Goal: Information Seeking & Learning: Compare options

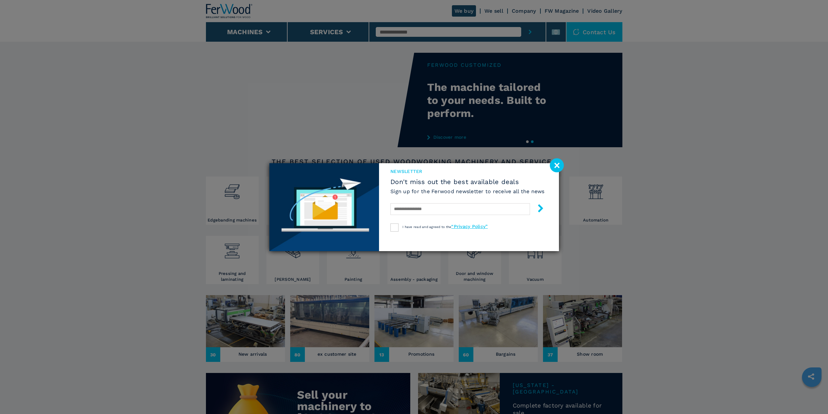
click at [559, 168] on image at bounding box center [557, 165] width 14 height 14
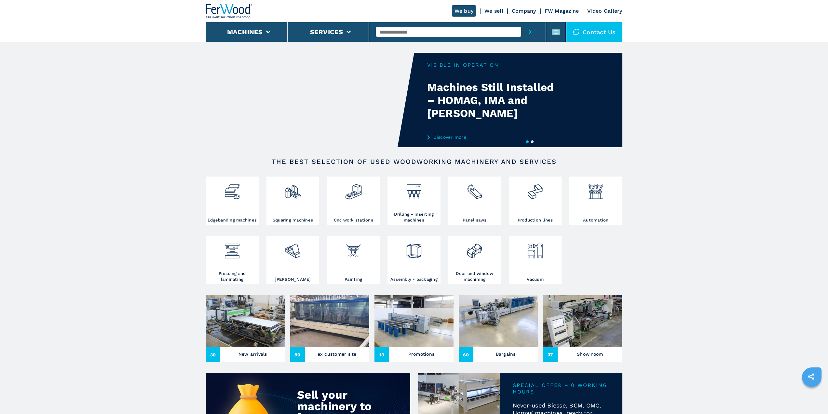
click at [522, 8] on link "Company" at bounding box center [524, 11] width 24 height 6
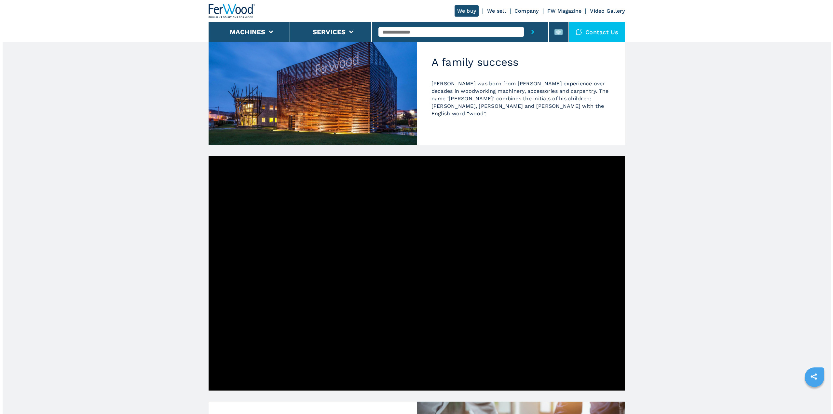
scroll to position [55, 0]
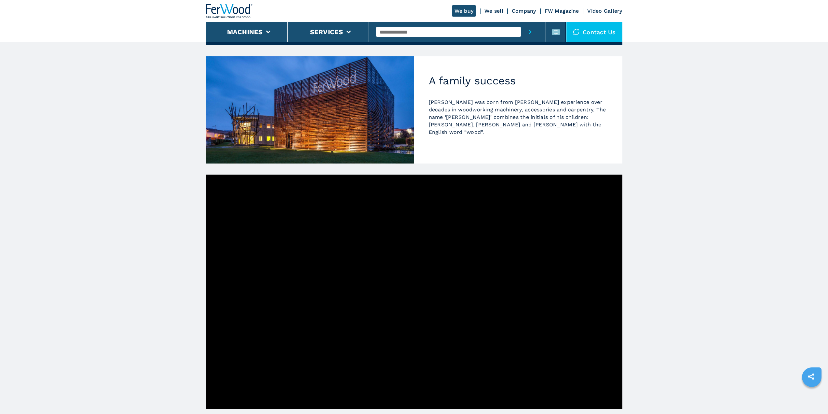
click at [589, 29] on div "Contact us" at bounding box center [595, 32] width 56 height 20
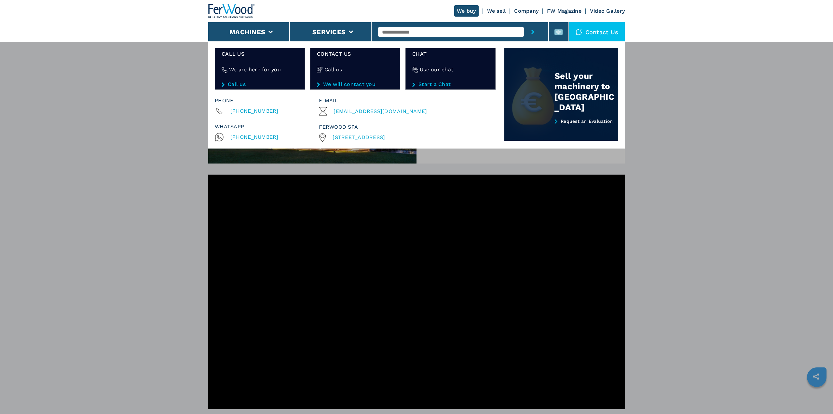
click at [574, 120] on link "Request an Evaluation" at bounding box center [561, 129] width 114 height 22
click at [562, 84] on div "Sell your machinery to [GEOGRAPHIC_DATA]" at bounding box center [586, 92] width 64 height 42
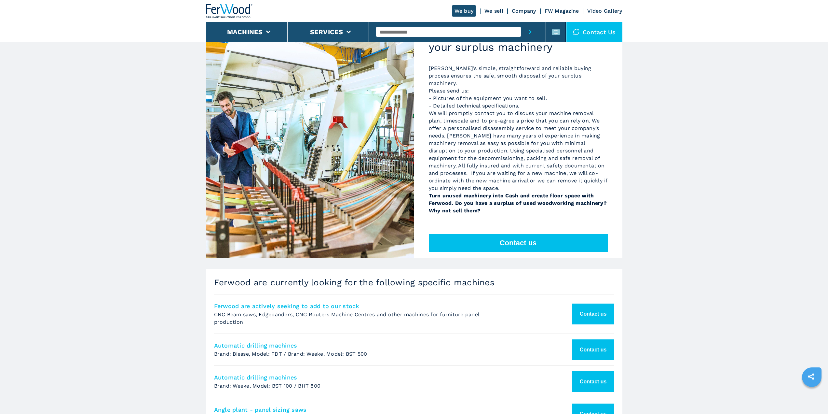
scroll to position [98, 0]
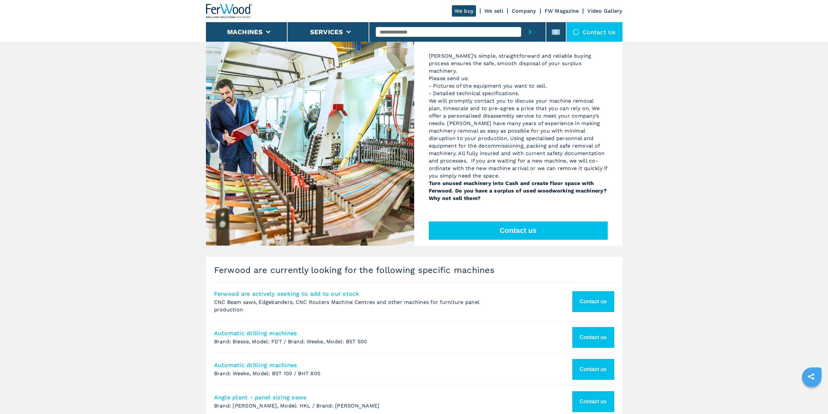
click at [516, 221] on button "Contact us" at bounding box center [518, 230] width 179 height 18
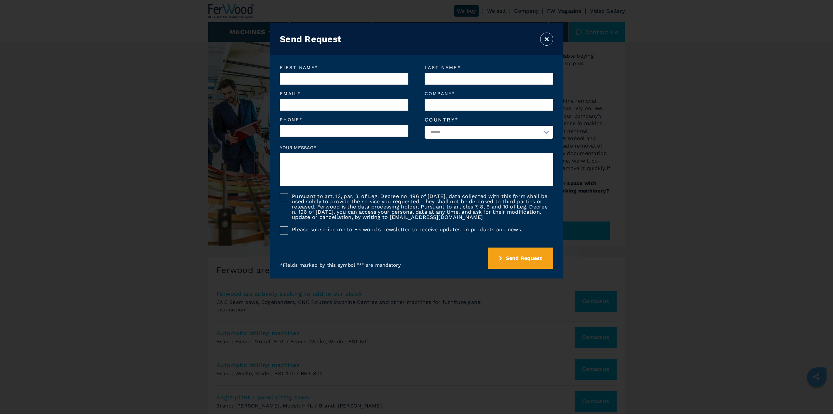
click at [546, 40] on button "×" at bounding box center [546, 39] width 13 height 13
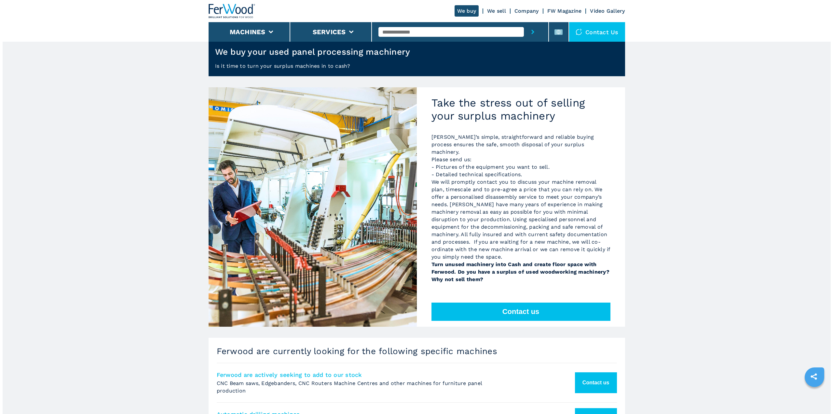
scroll to position [33, 0]
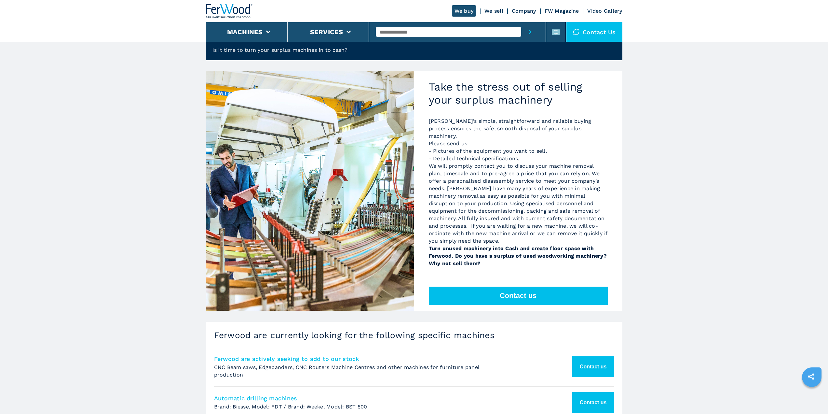
click at [529, 289] on button "Contact us" at bounding box center [518, 295] width 179 height 18
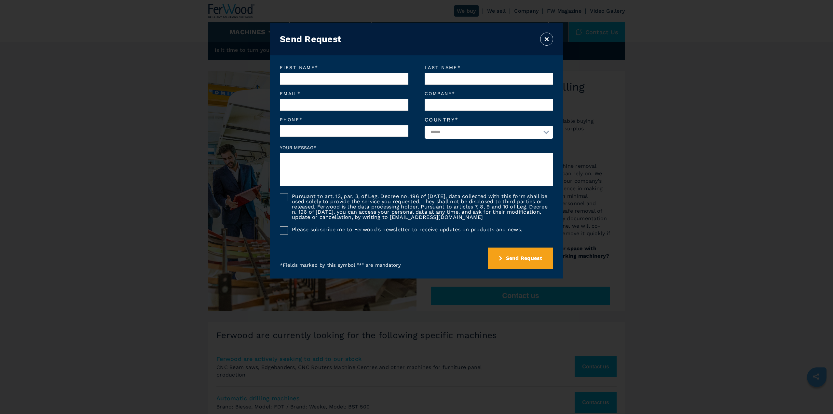
click at [545, 36] on button "×" at bounding box center [546, 39] width 13 height 13
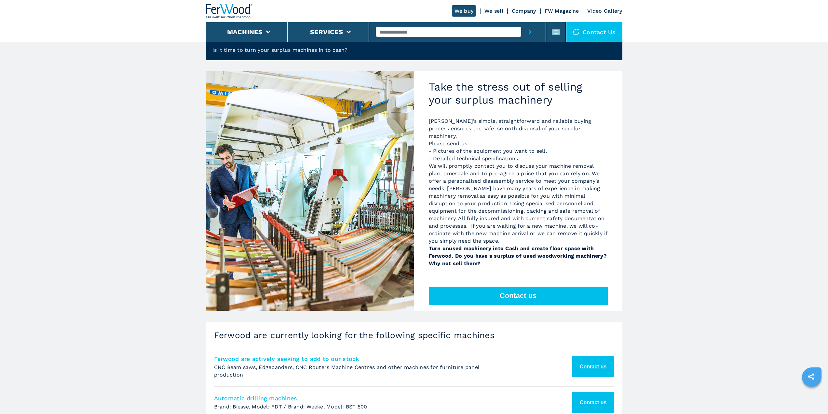
click at [579, 33] on img at bounding box center [576, 32] width 7 height 7
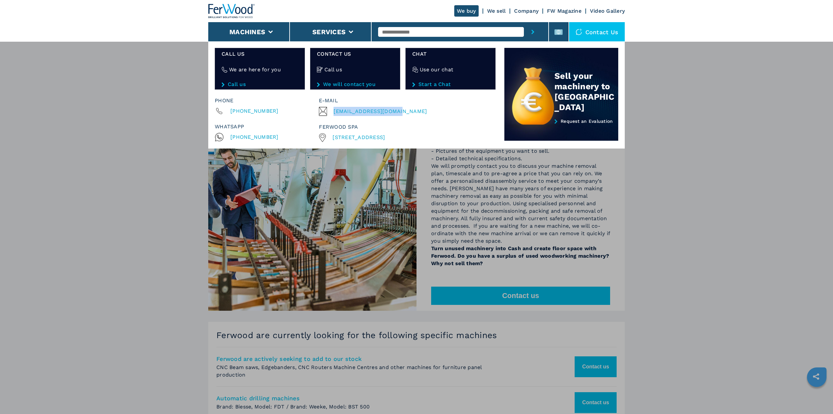
drag, startPoint x: 402, startPoint y: 112, endPoint x: 334, endPoint y: 112, distance: 67.7
click at [334, 112] on div "[EMAIL_ADDRESS][DOMAIN_NAME]" at bounding box center [406, 111] width 174 height 9
copy span "[EMAIL_ADDRESS][DOMAIN_NAME]"
click at [668, 176] on div "**********" at bounding box center [416, 248] width 833 height 414
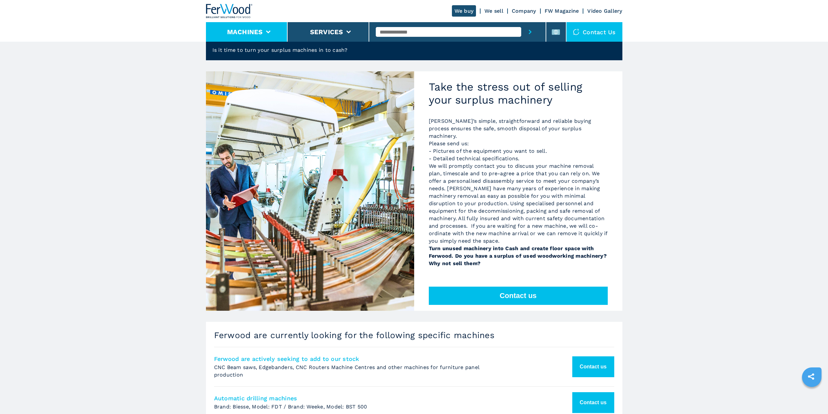
click at [244, 33] on button "Machines" at bounding box center [245, 32] width 36 height 8
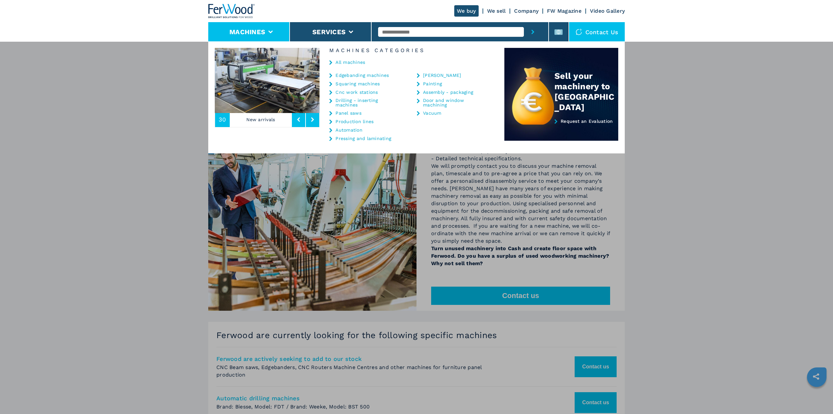
click at [348, 76] on link "Edgebanding machines" at bounding box center [361, 75] width 53 height 5
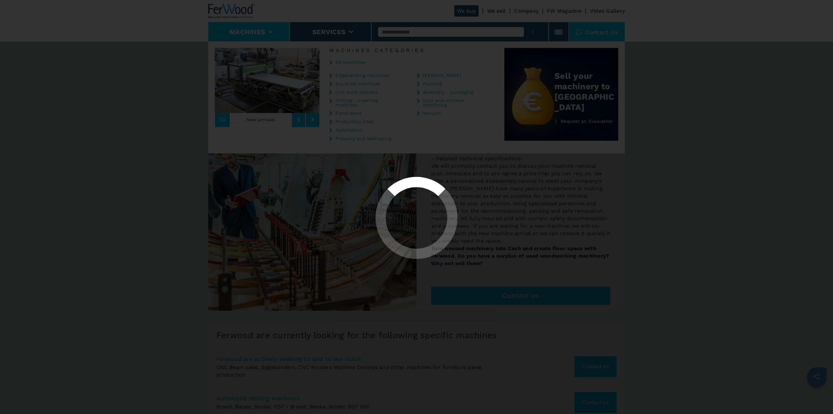
select select "**********"
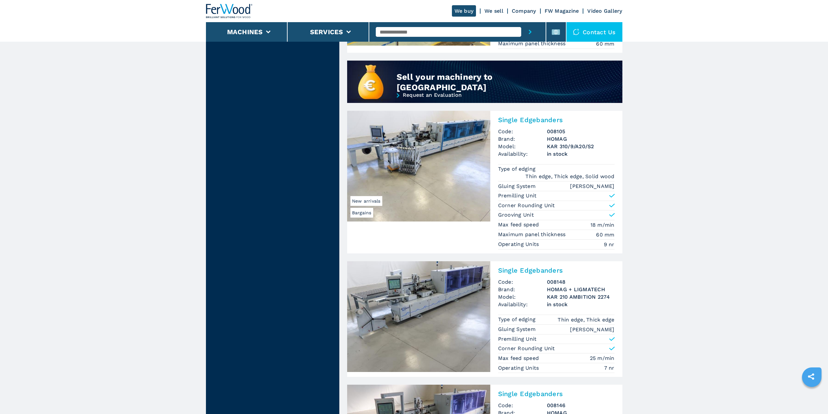
scroll to position [586, 0]
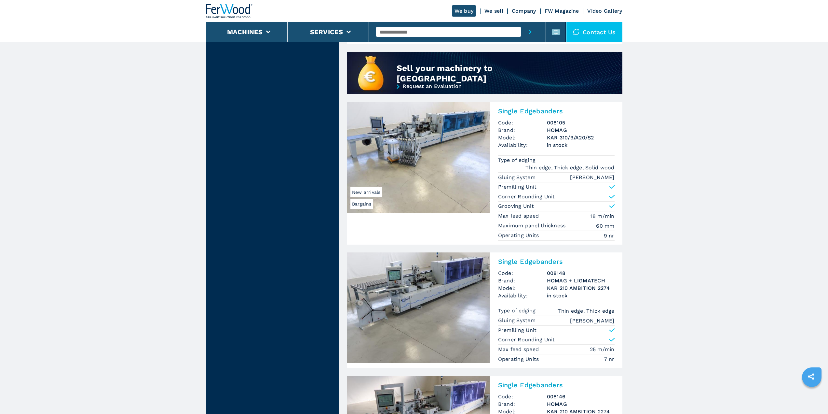
click at [462, 301] on img at bounding box center [418, 307] width 143 height 111
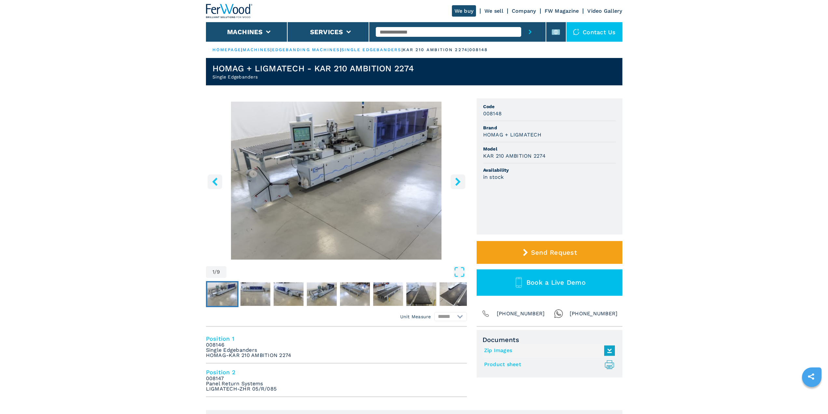
click at [457, 179] on icon "right-button" at bounding box center [457, 181] width 5 height 8
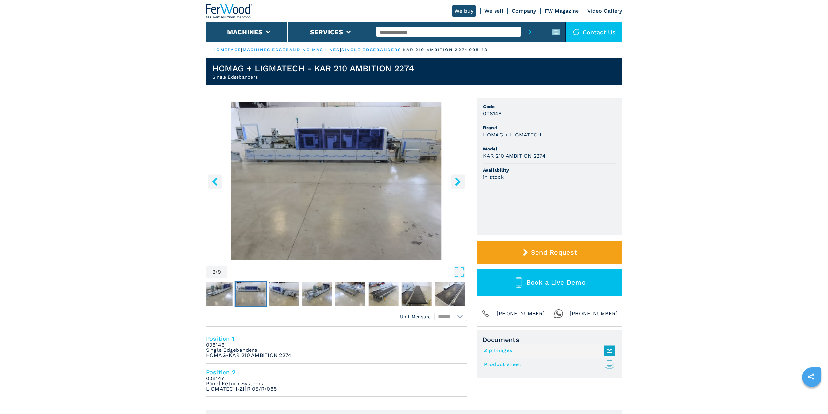
click at [457, 179] on icon "right-button" at bounding box center [457, 181] width 5 height 8
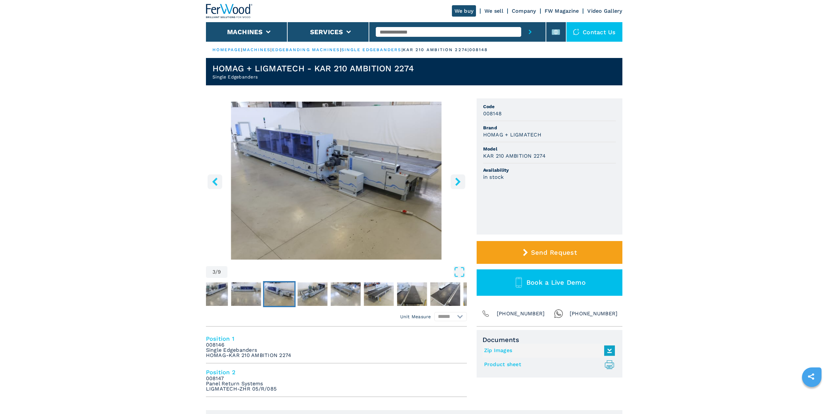
click at [457, 179] on icon "right-button" at bounding box center [457, 181] width 5 height 8
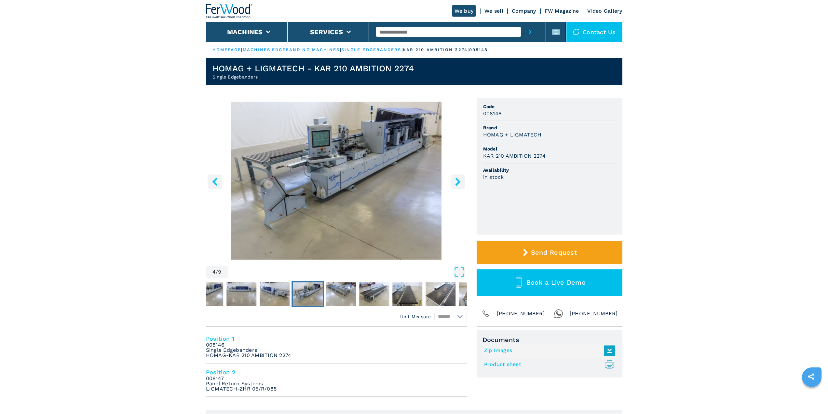
click at [457, 179] on icon "right-button" at bounding box center [457, 181] width 5 height 8
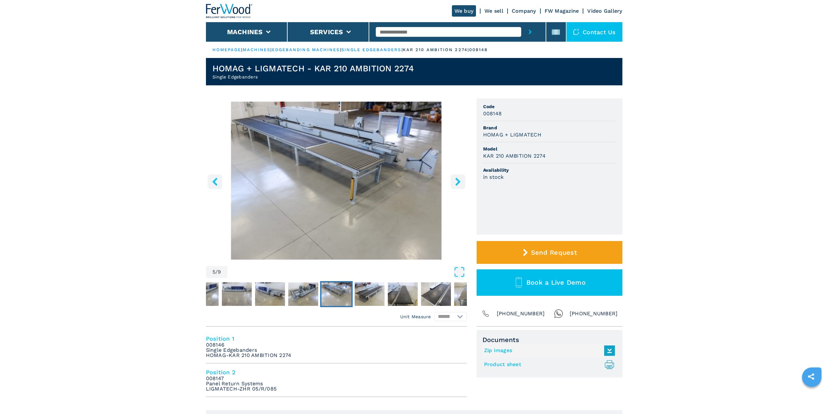
click at [457, 179] on icon "right-button" at bounding box center [457, 181] width 5 height 8
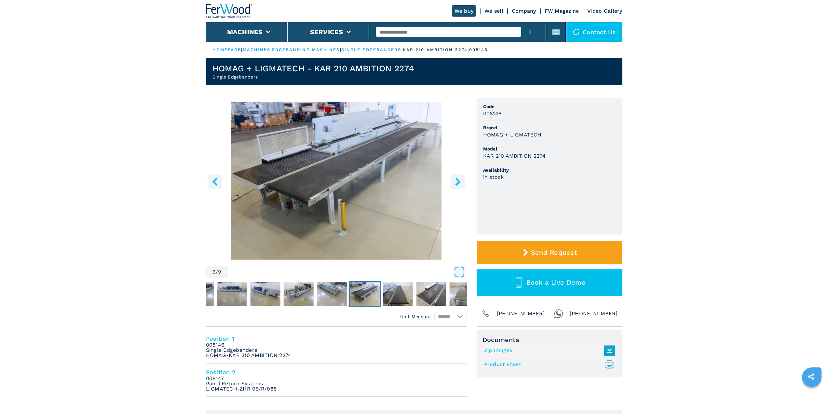
click at [457, 179] on icon "right-button" at bounding box center [457, 181] width 5 height 8
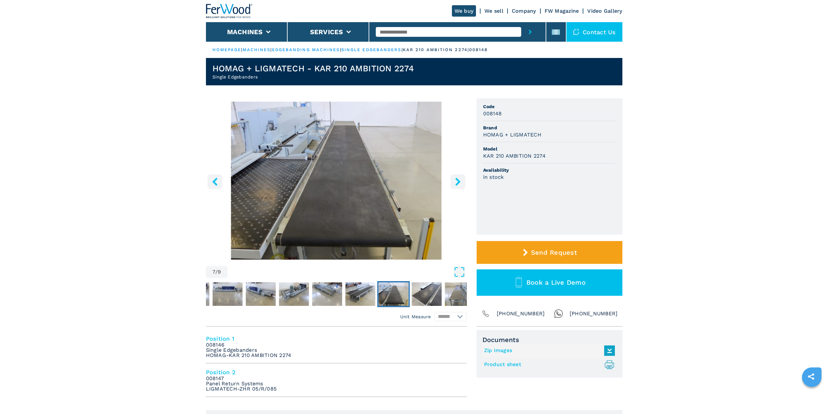
click at [457, 179] on icon "right-button" at bounding box center [457, 181] width 5 height 8
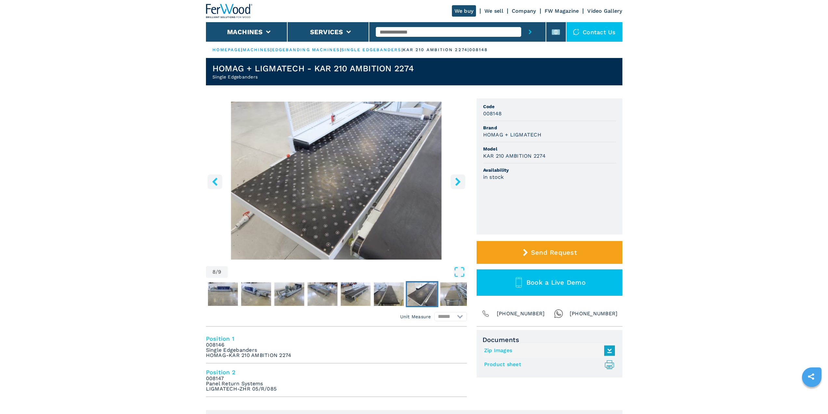
click at [457, 179] on icon "right-button" at bounding box center [457, 181] width 5 height 8
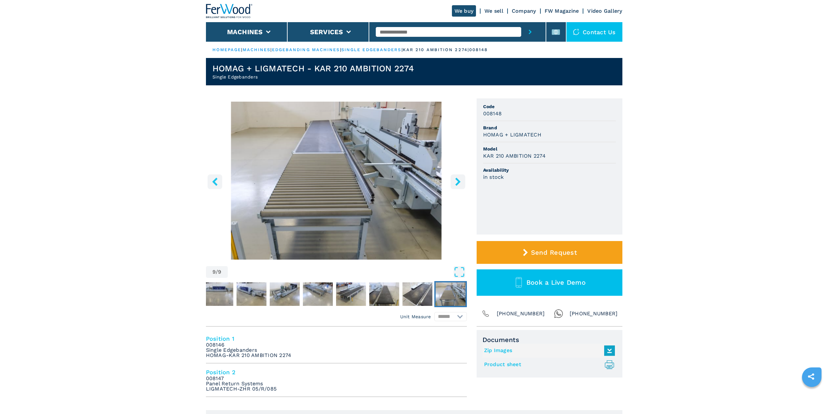
click at [457, 179] on icon "right-button" at bounding box center [457, 181] width 5 height 8
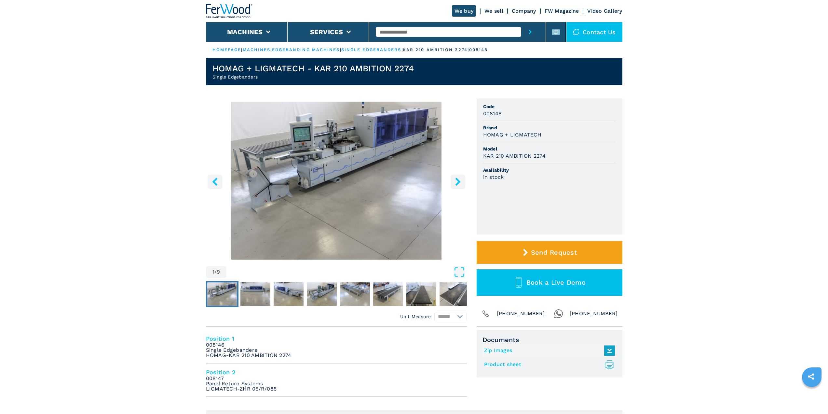
click at [457, 179] on icon "right-button" at bounding box center [457, 181] width 5 height 8
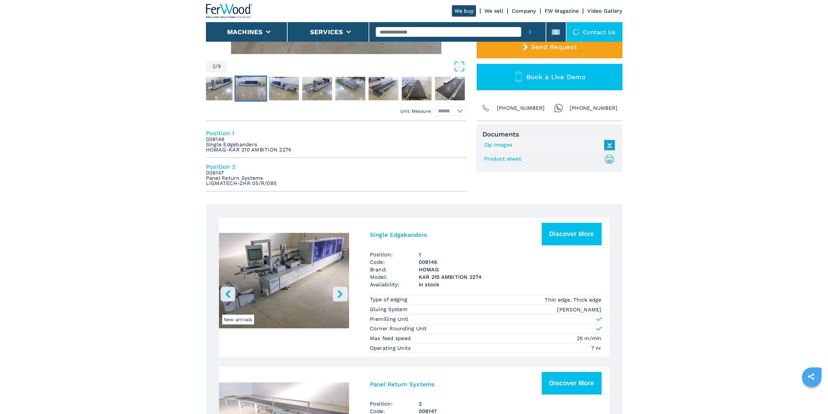
scroll to position [163, 0]
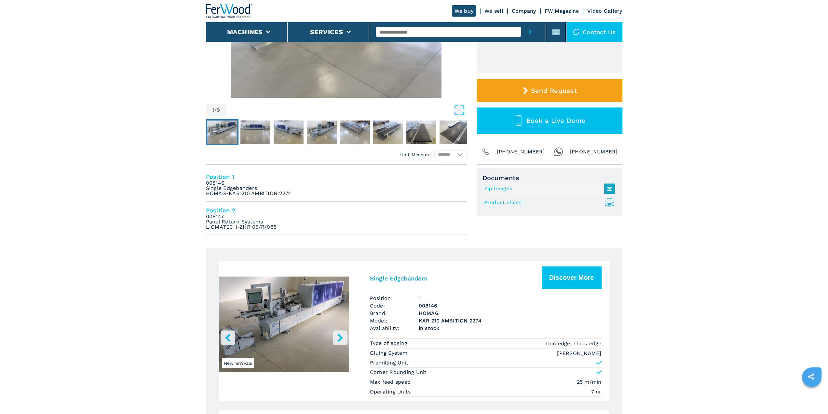
scroll to position [228, 0]
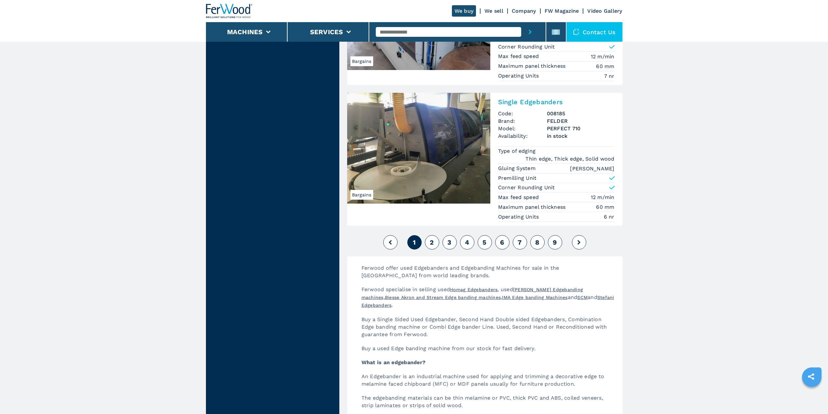
scroll to position [1627, 0]
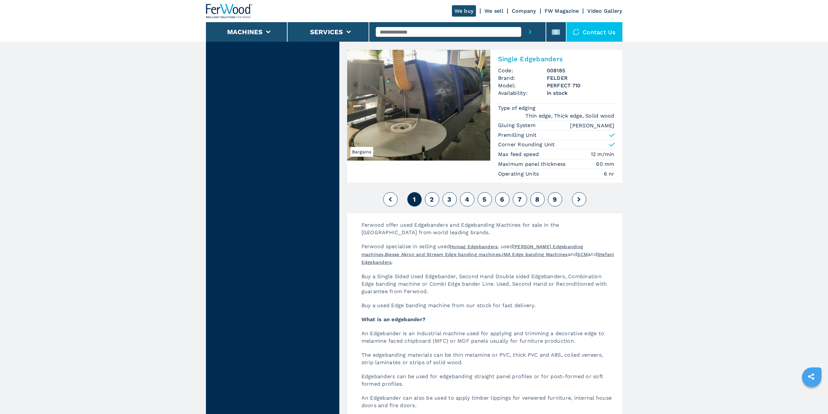
click at [432, 197] on span "2" at bounding box center [432, 199] width 4 height 8
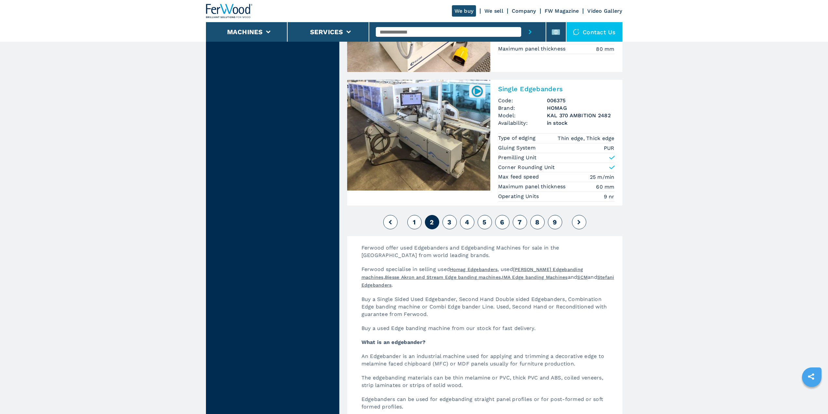
scroll to position [1562, 0]
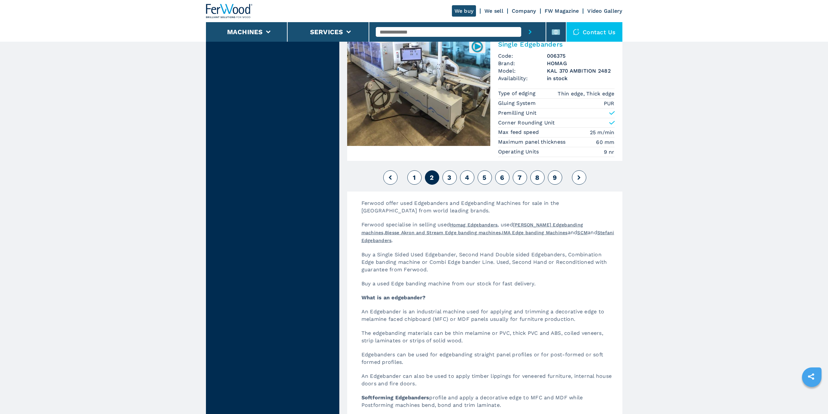
click at [448, 176] on span "3" at bounding box center [449, 177] width 4 height 8
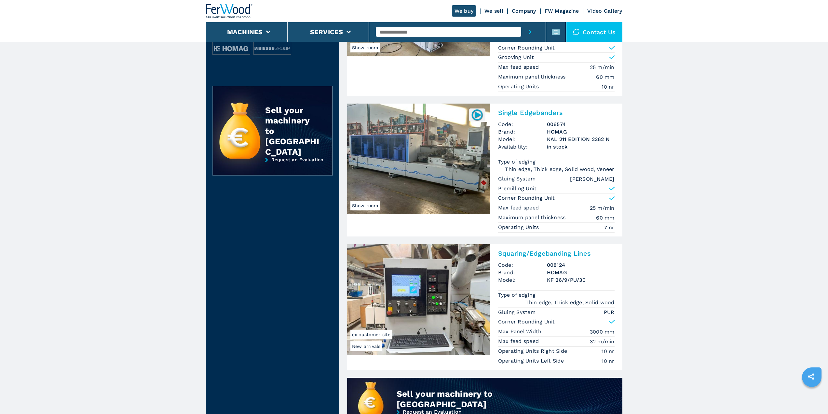
scroll to position [293, 0]
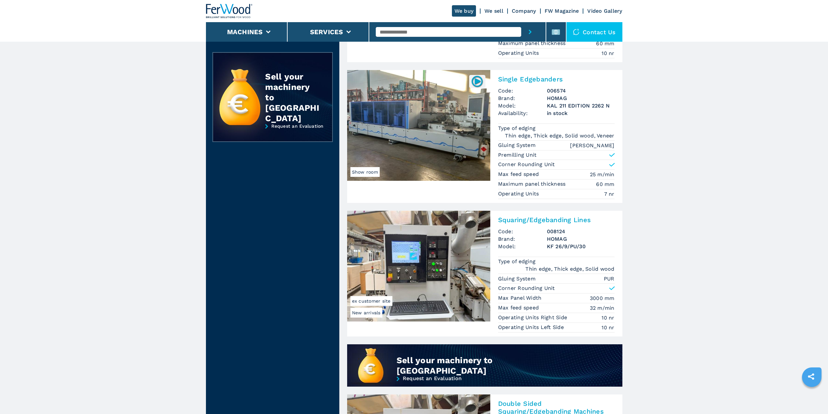
click at [453, 261] on img at bounding box center [418, 266] width 143 height 111
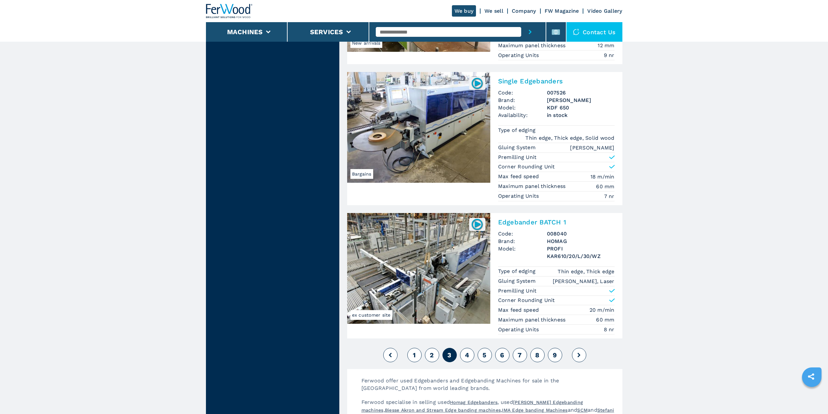
scroll to position [1497, 0]
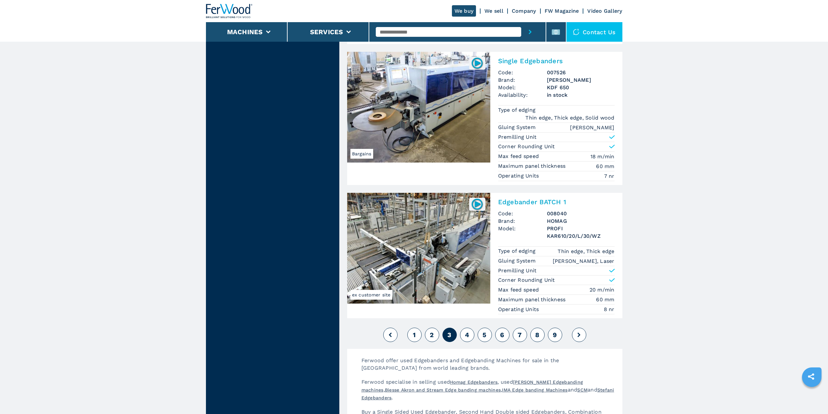
click at [452, 329] on button "3" at bounding box center [450, 334] width 14 height 14
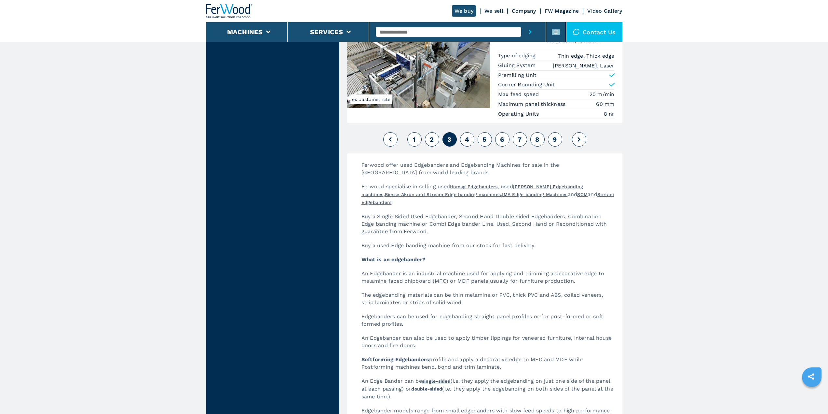
scroll to position [1660, 0]
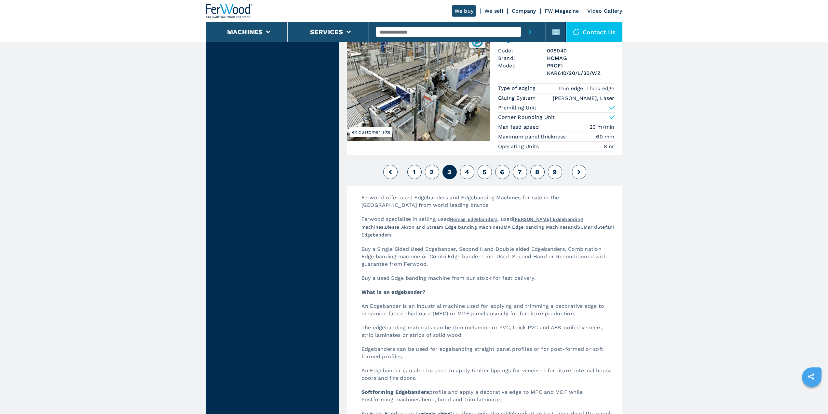
click at [470, 167] on button "4" at bounding box center [467, 172] width 14 height 14
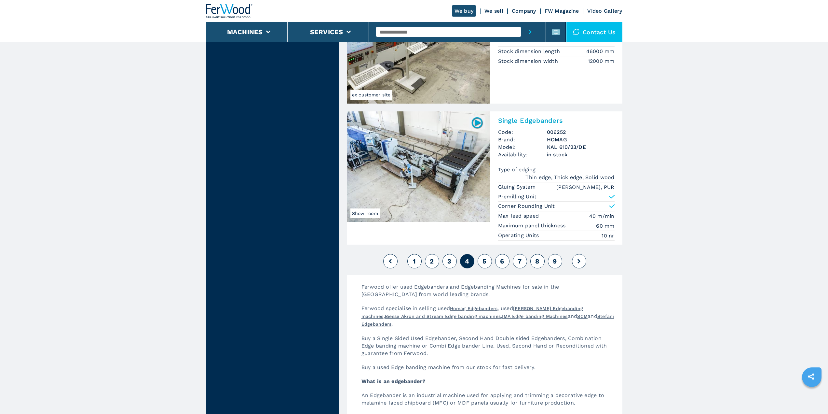
scroll to position [1562, 0]
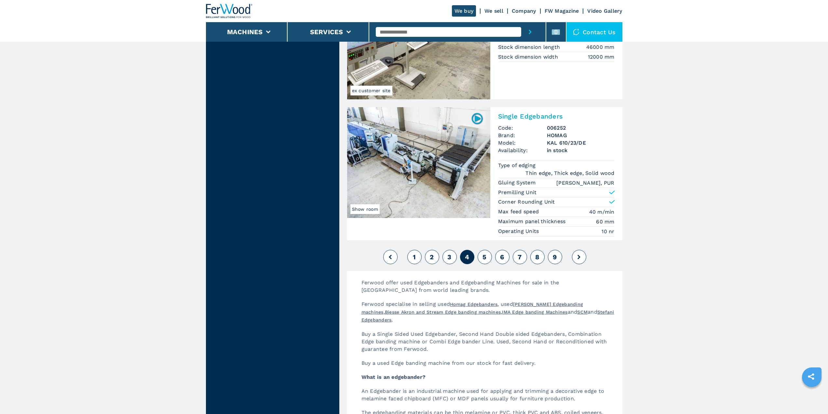
click at [485, 260] on span "5" at bounding box center [485, 257] width 4 height 8
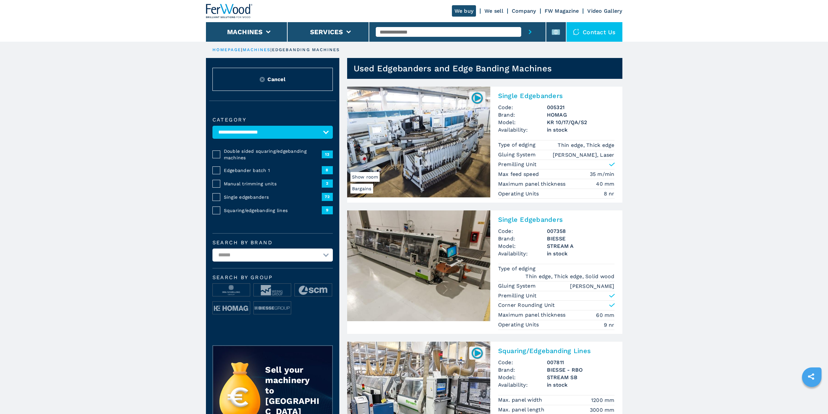
click at [433, 157] on img at bounding box center [418, 142] width 143 height 111
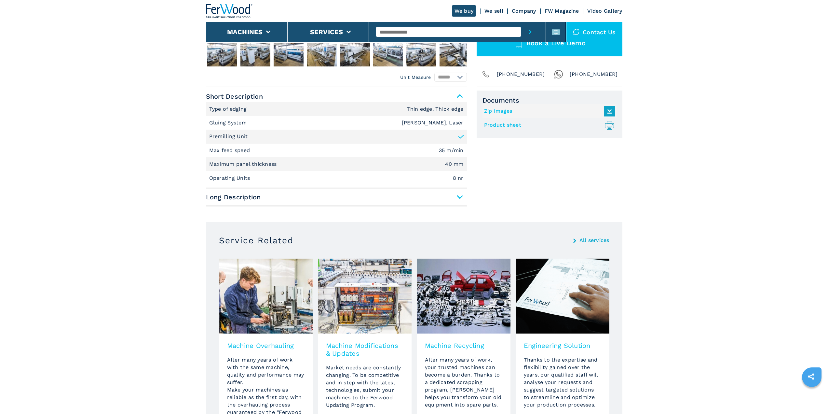
scroll to position [260, 0]
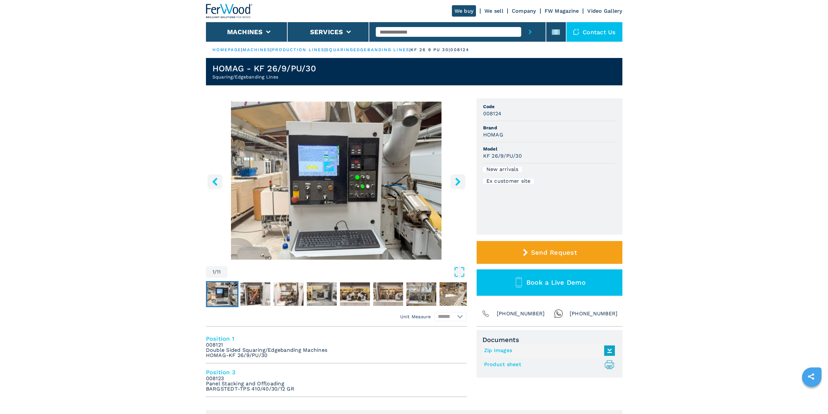
click at [457, 172] on img "Go to Slide 1" at bounding box center [336, 181] width 261 height 158
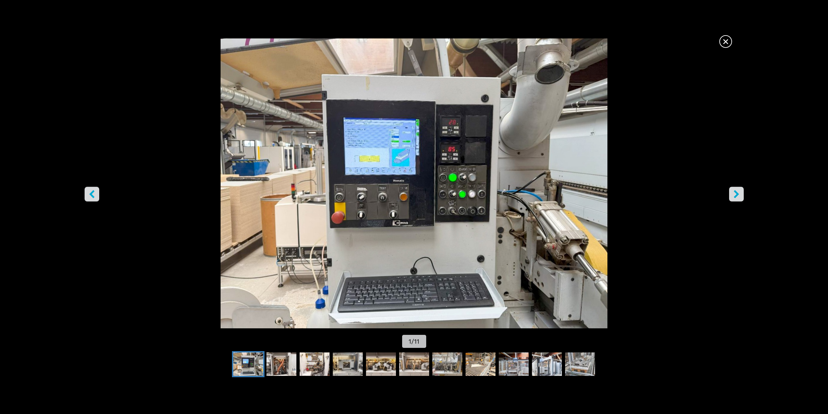
click at [739, 194] on icon "right-button" at bounding box center [736, 194] width 8 height 8
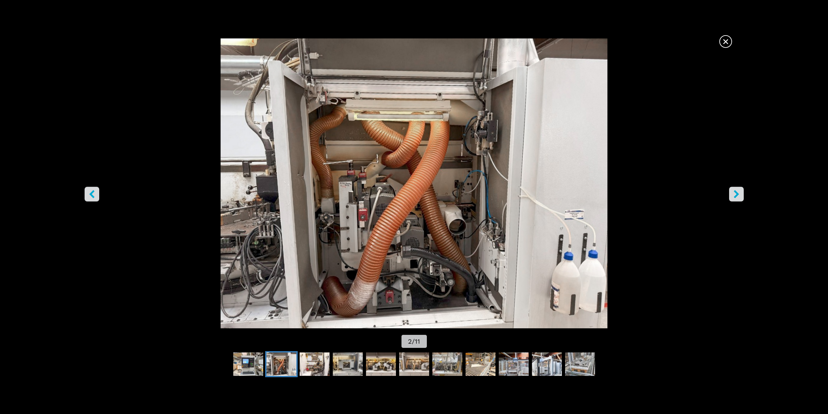
click at [739, 194] on icon "right-button" at bounding box center [736, 194] width 8 height 8
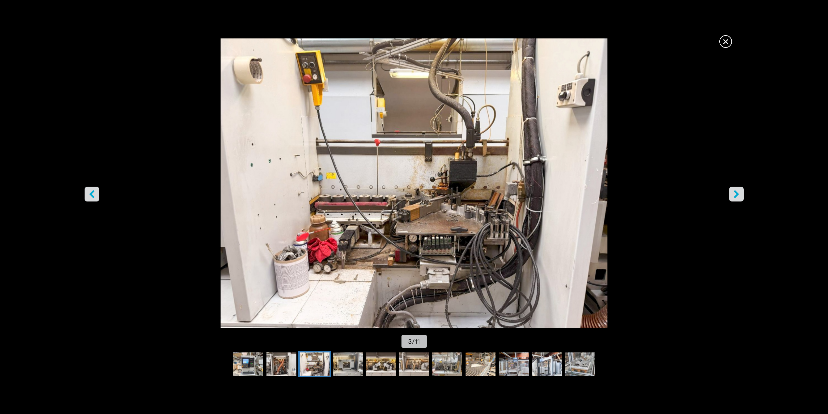
click at [739, 194] on icon "right-button" at bounding box center [736, 194] width 8 height 8
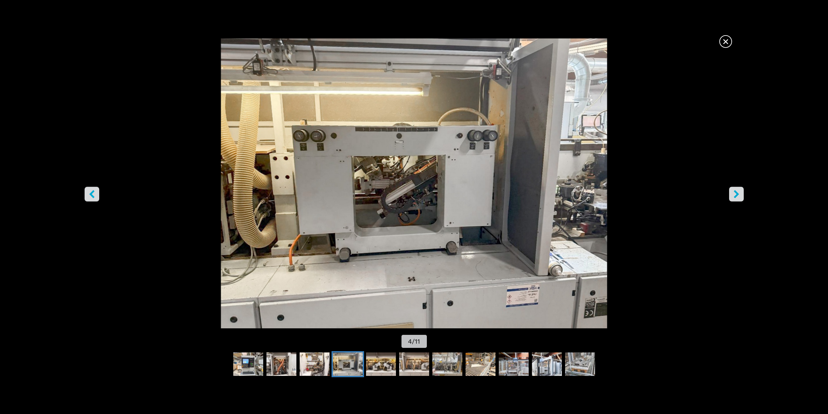
click at [86, 197] on button "left-button" at bounding box center [92, 193] width 15 height 15
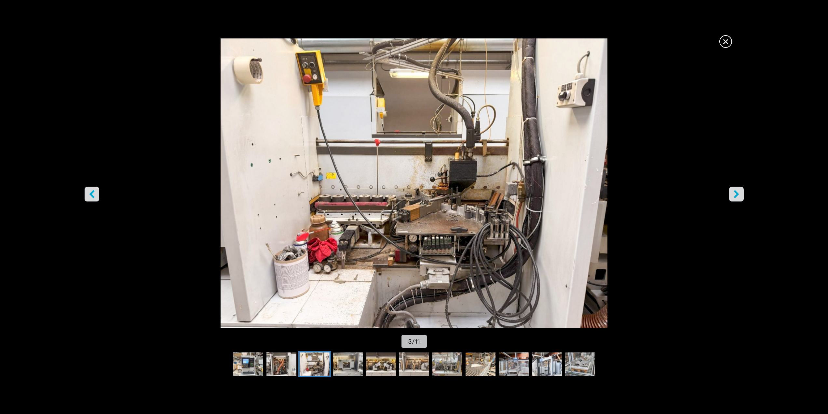
click at [740, 187] on button "right-button" at bounding box center [736, 193] width 15 height 15
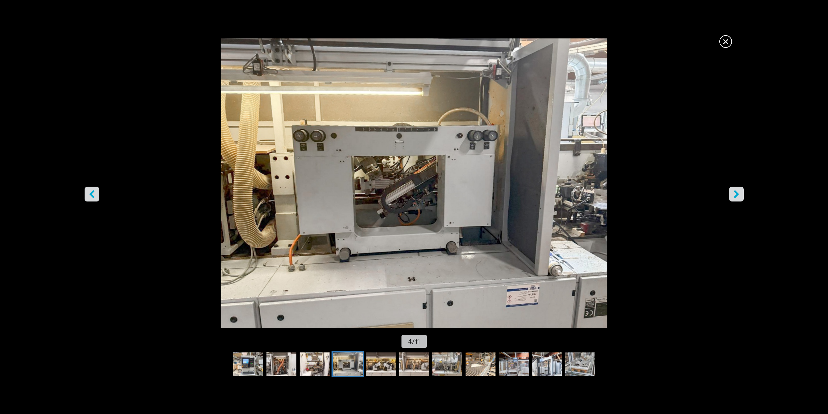
click at [738, 190] on icon "right-button" at bounding box center [736, 194] width 8 height 8
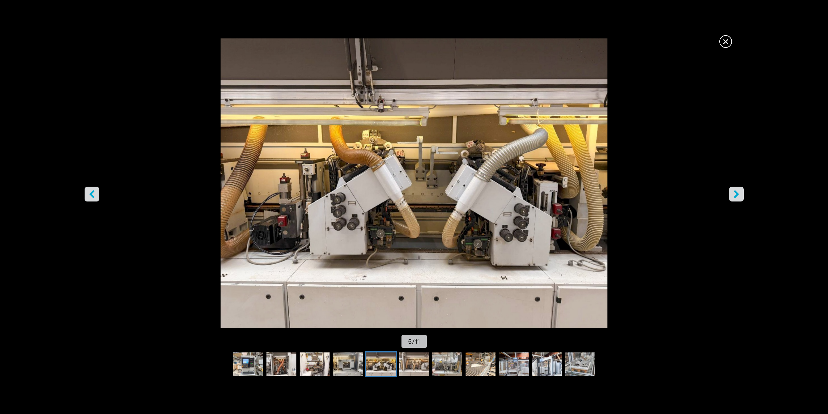
click at [738, 190] on icon "right-button" at bounding box center [736, 194] width 8 height 8
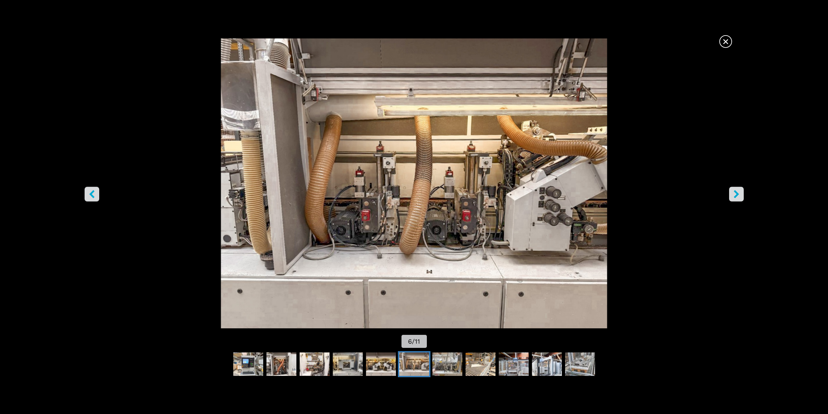
click at [738, 190] on icon "right-button" at bounding box center [736, 194] width 8 height 8
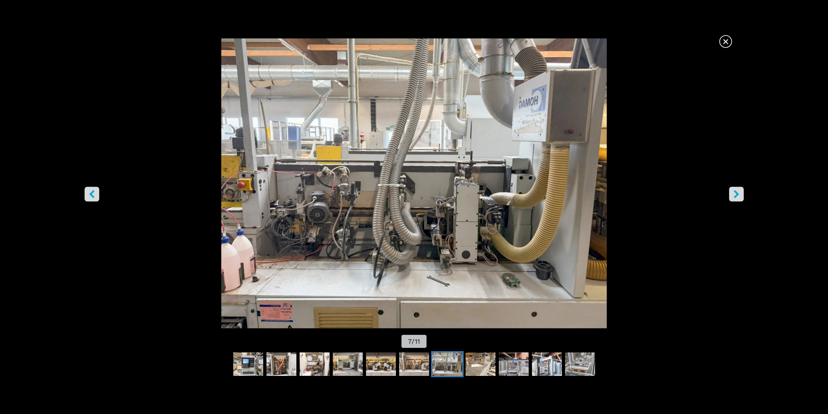
click at [738, 190] on icon "right-button" at bounding box center [736, 194] width 8 height 8
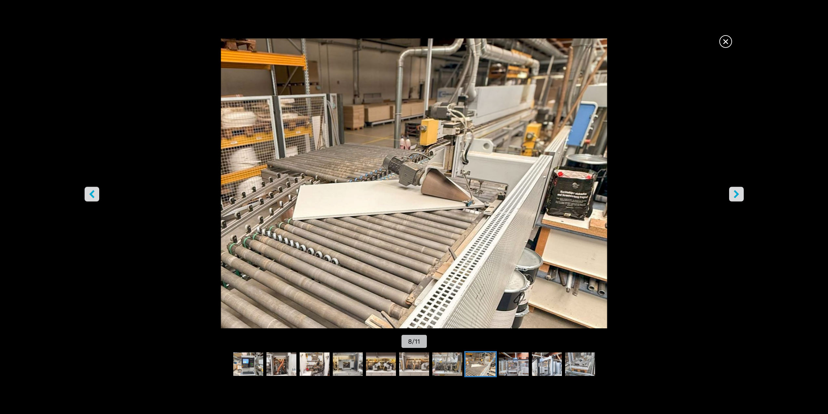
click at [738, 190] on icon "right-button" at bounding box center [736, 194] width 8 height 8
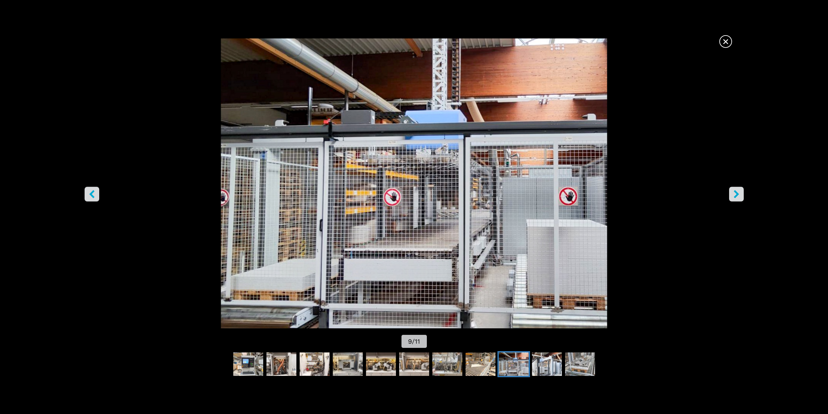
click at [738, 190] on icon "right-button" at bounding box center [736, 194] width 8 height 8
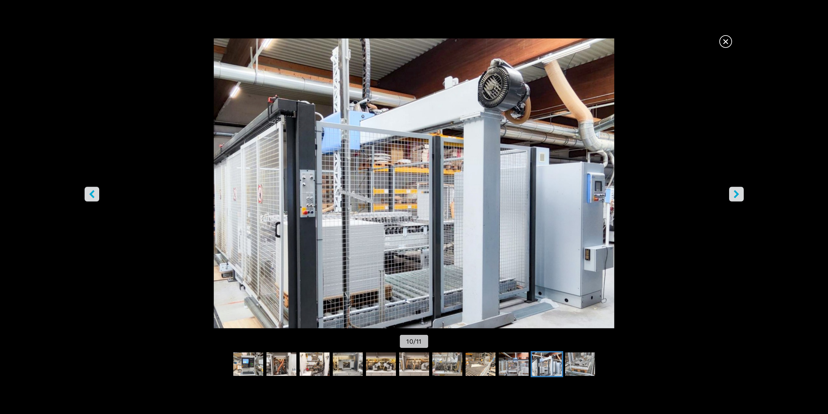
click at [738, 190] on icon "right-button" at bounding box center [736, 194] width 8 height 8
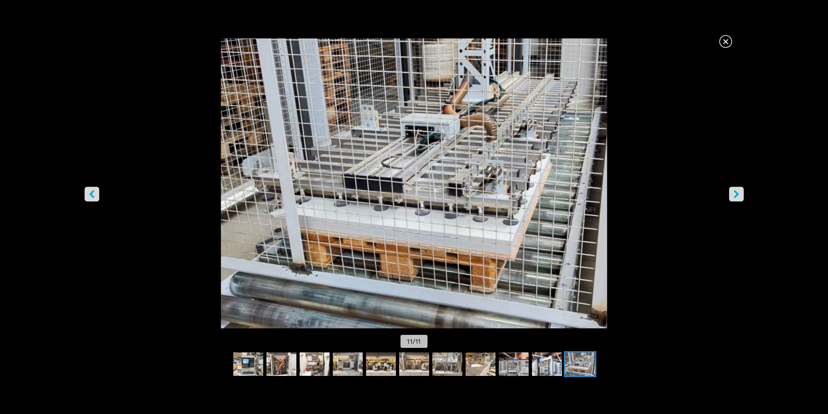
click at [738, 190] on icon "right-button" at bounding box center [736, 194] width 8 height 8
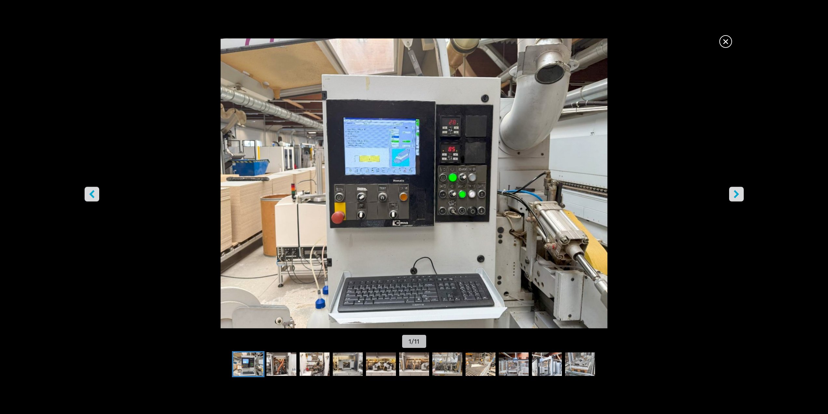
click at [738, 190] on icon "right-button" at bounding box center [736, 194] width 8 height 8
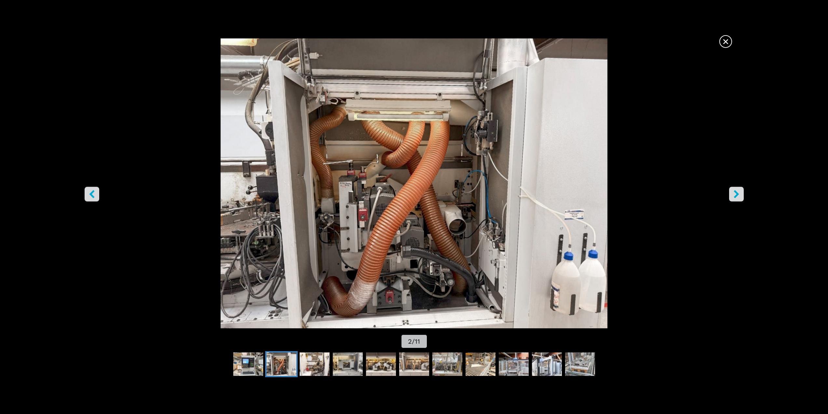
click at [728, 46] on span "×" at bounding box center [725, 39] width 11 height 11
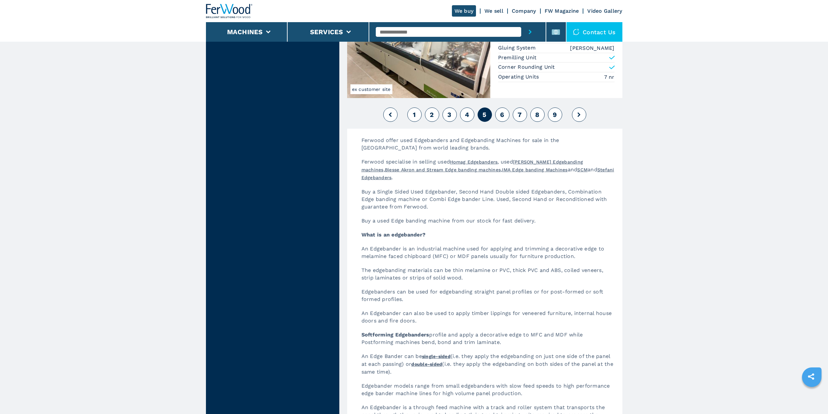
scroll to position [1660, 0]
click at [501, 110] on span "6" at bounding box center [502, 114] width 4 height 8
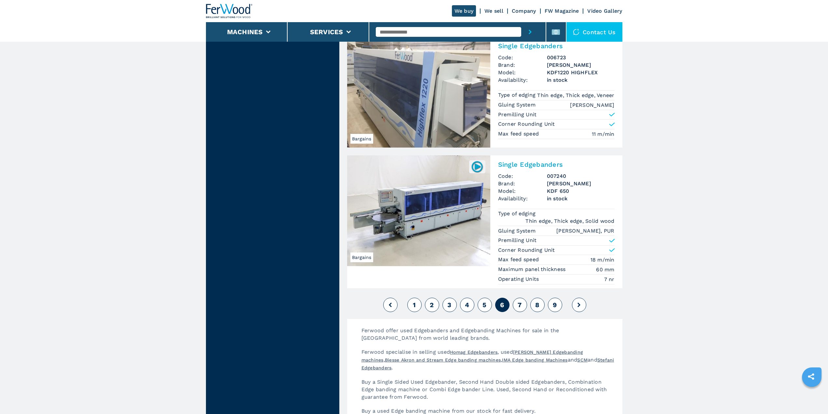
scroll to position [1562, 0]
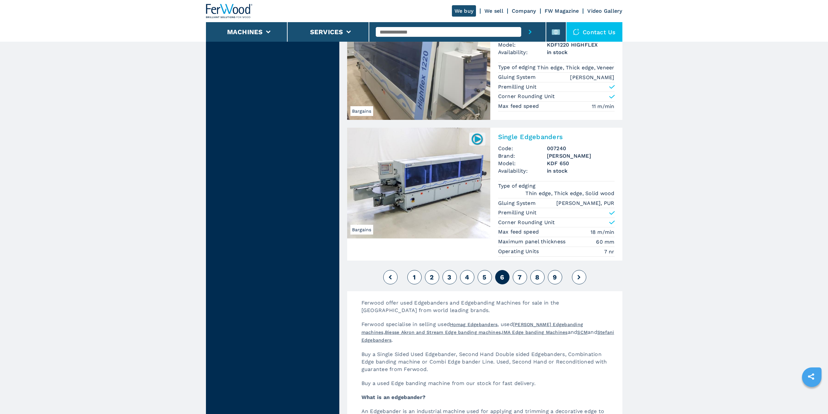
click at [519, 281] on span "7" at bounding box center [520, 277] width 4 height 8
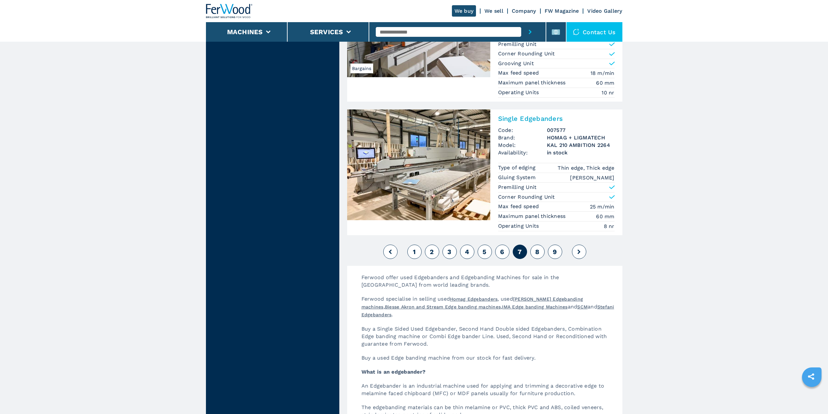
scroll to position [1725, 0]
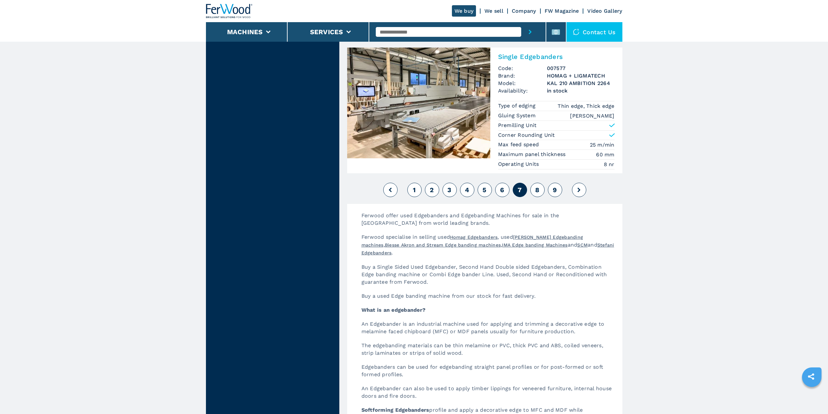
click at [541, 190] on button "8" at bounding box center [537, 190] width 14 height 14
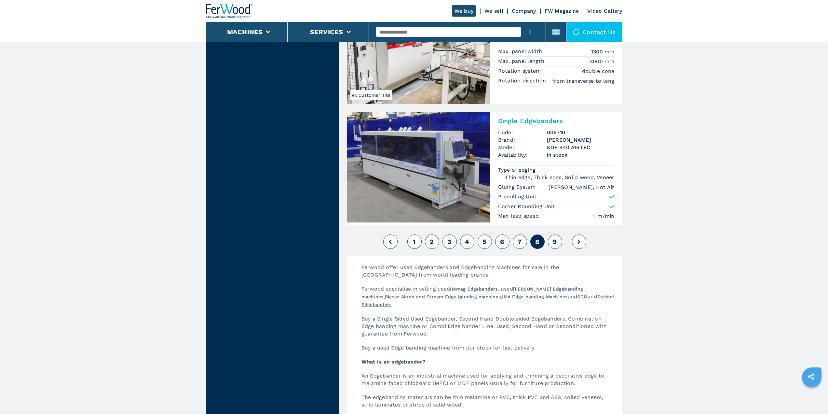
scroll to position [1594, 0]
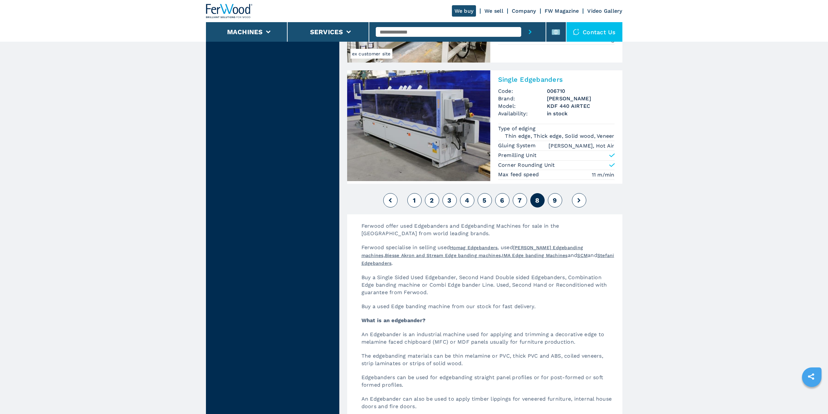
click at [558, 194] on button "9" at bounding box center [555, 200] width 14 height 14
